Goal: Entertainment & Leisure: Consume media (video, audio)

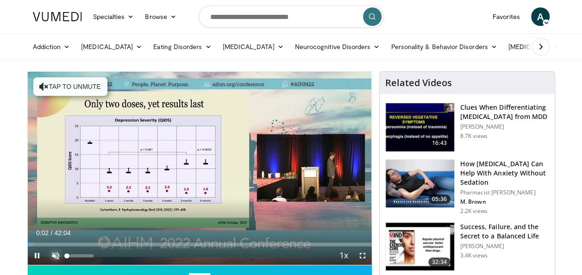
click at [54, 258] on span "Video Player" at bounding box center [55, 255] width 19 height 19
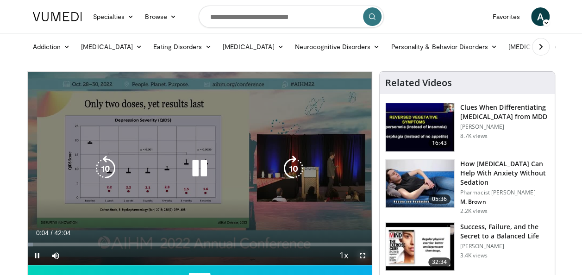
drag, startPoint x: 362, startPoint y: 257, endPoint x: 364, endPoint y: 292, distance: 34.3
click at [362, 257] on span "Video Player" at bounding box center [362, 255] width 19 height 19
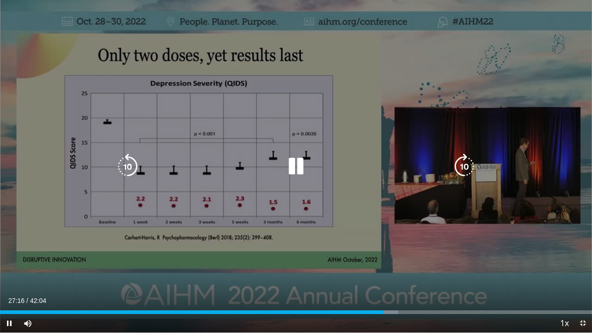
click at [131, 162] on icon "Video Player" at bounding box center [128, 167] width 26 height 26
click at [131, 162] on div "20 seconds Tap to unmute" at bounding box center [296, 166] width 592 height 333
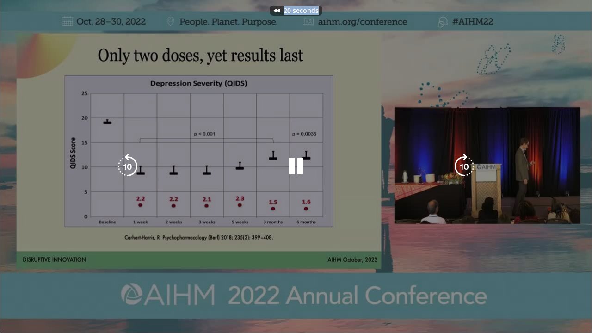
click at [131, 162] on div "20 seconds Tap to unmute" at bounding box center [296, 166] width 592 height 333
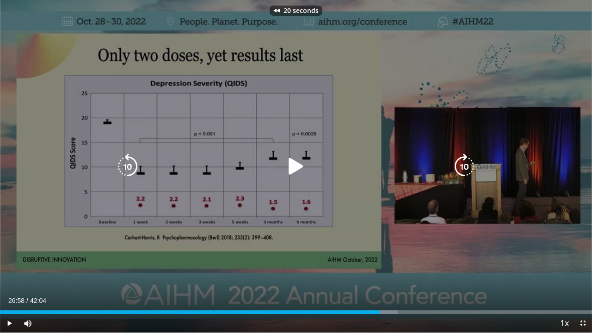
click at [131, 162] on icon "Video Player" at bounding box center [128, 167] width 26 height 26
click at [131, 162] on div "30 seconds Tap to unmute" at bounding box center [296, 166] width 592 height 333
click at [131, 162] on icon "Video Player" at bounding box center [128, 167] width 26 height 26
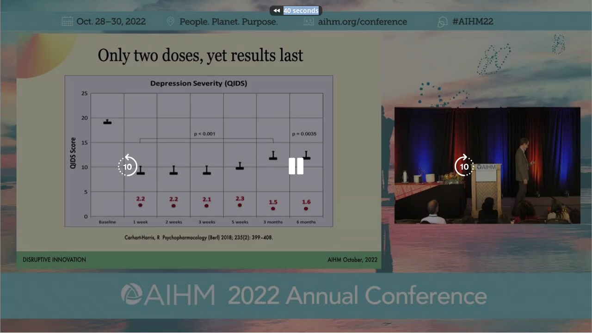
click at [131, 162] on div "40 seconds Tap to unmute" at bounding box center [296, 166] width 592 height 333
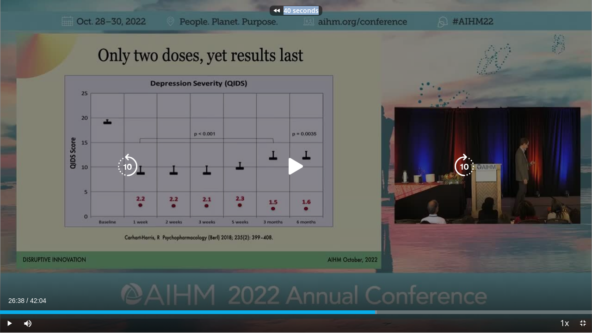
click at [131, 162] on div "40 seconds Tap to unmute" at bounding box center [296, 166] width 592 height 333
click at [131, 162] on icon "Video Player" at bounding box center [128, 167] width 26 height 26
click at [131, 162] on div "50 seconds Tap to unmute" at bounding box center [296, 166] width 592 height 333
click at [131, 162] on icon "Video Player" at bounding box center [128, 167] width 26 height 26
click at [131, 162] on div "50 seconds Tap to unmute" at bounding box center [296, 166] width 592 height 333
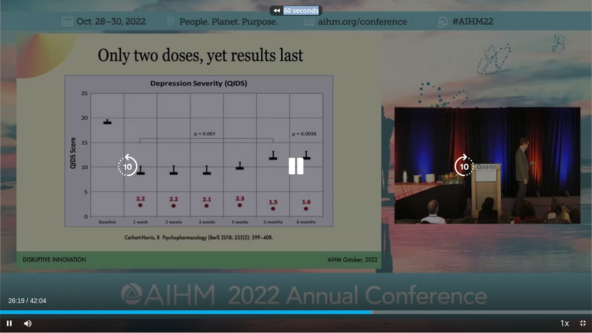
click at [131, 162] on div "60 seconds Tap to unmute" at bounding box center [296, 166] width 592 height 333
click at [131, 162] on icon "Video Player" at bounding box center [128, 167] width 26 height 26
click at [131, 162] on div "70 seconds Tap to unmute" at bounding box center [296, 166] width 592 height 333
click at [248, 174] on div "Video Player" at bounding box center [295, 166] width 355 height 19
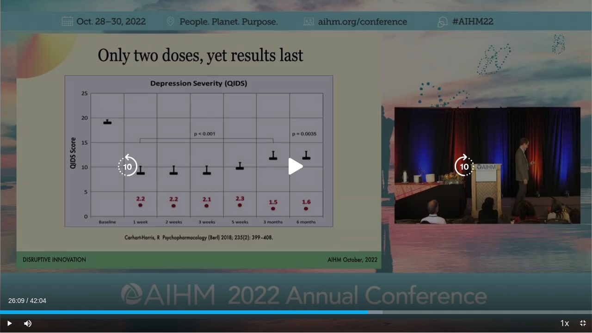
click at [289, 166] on icon "Video Player" at bounding box center [296, 167] width 26 height 26
